Goal: Navigation & Orientation: Understand site structure

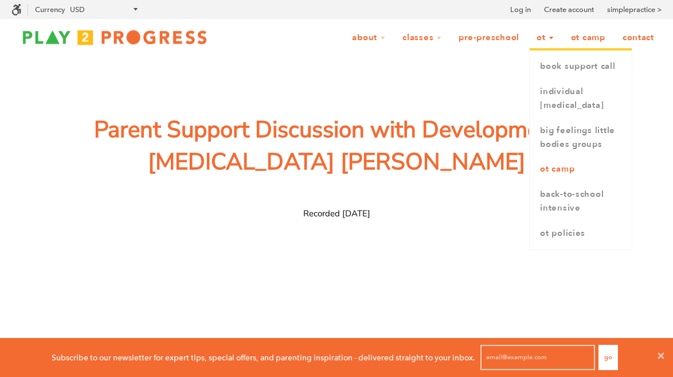
click at [549, 178] on link "OT Camp" at bounding box center [581, 168] width 102 height 25
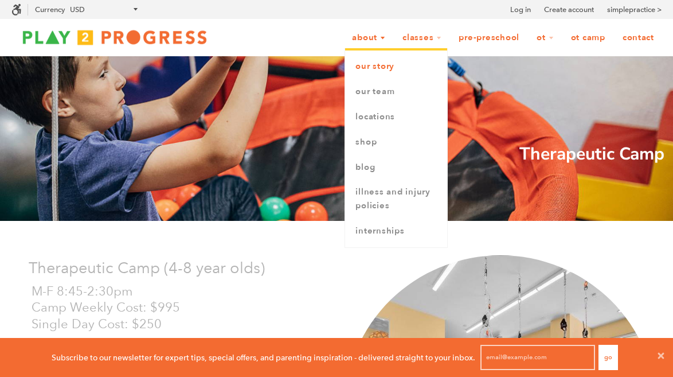
click at [362, 62] on link "Our Story" at bounding box center [396, 66] width 102 height 25
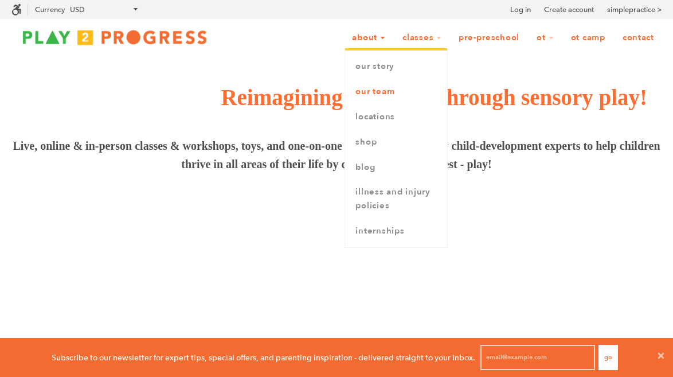
click at [362, 95] on link "Our Team" at bounding box center [396, 91] width 102 height 25
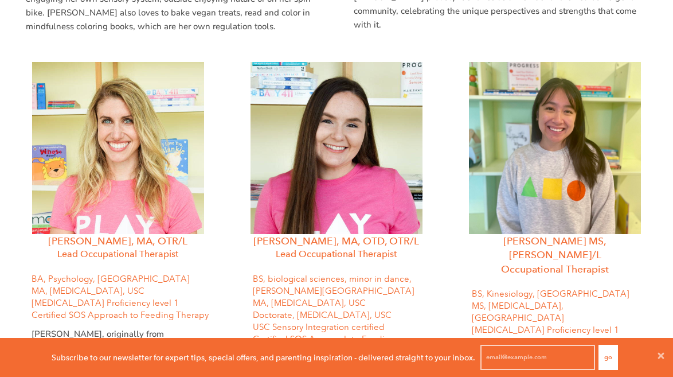
scroll to position [390, 0]
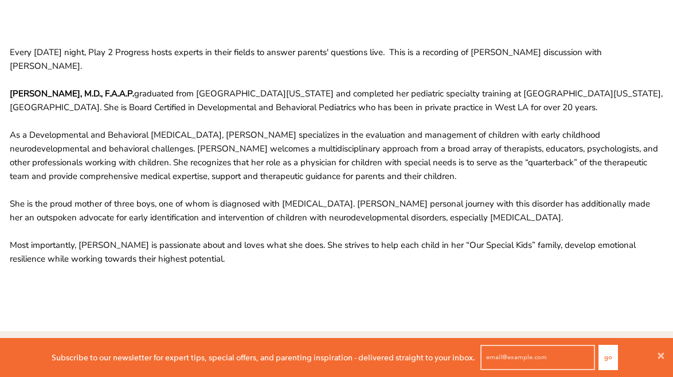
scroll to position [293, 0]
